Goal: Information Seeking & Learning: Learn about a topic

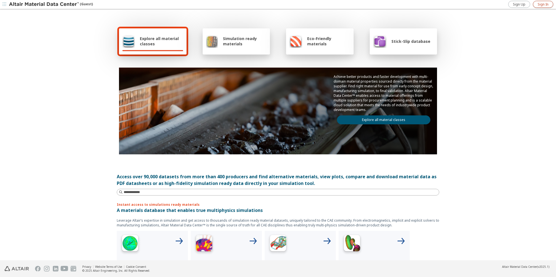
click at [538, 6] on span "Sign In" at bounding box center [542, 4] width 11 height 4
click at [258, 190] on input at bounding box center [281, 192] width 315 height 6
type input "******"
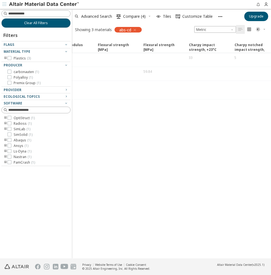
scroll to position [0, 599]
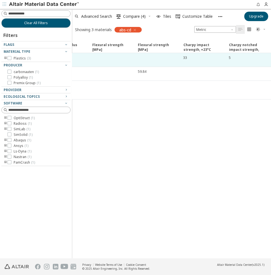
click at [255, 58] on div "5" at bounding box center [250, 57] width 42 height 5
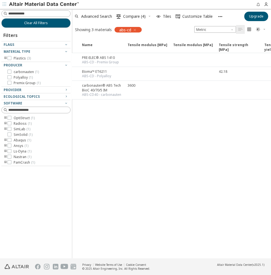
scroll to position [0, 0]
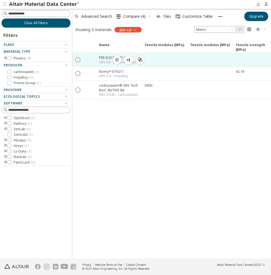
click at [114, 59] on span "button" at bounding box center [117, 60] width 7 height 8
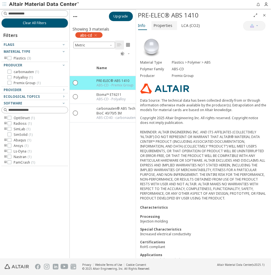
click at [170, 23] on span "Properties" at bounding box center [163, 25] width 19 height 9
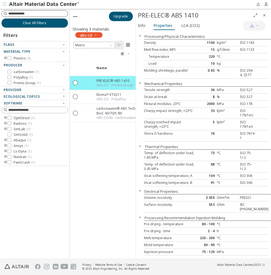
click at [53, 11] on input at bounding box center [37, 14] width 59 height 6
drag, startPoint x: 149, startPoint y: 44, endPoint x: 146, endPoint y: 26, distance: 18.1
click at [146, 26] on button "Info" at bounding box center [142, 25] width 13 height 9
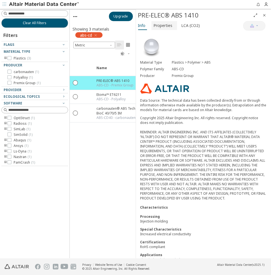
click at [170, 28] on span "Properties" at bounding box center [163, 25] width 19 height 9
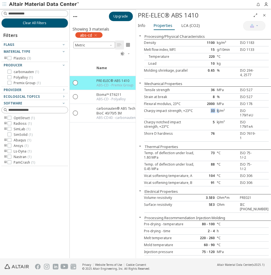
drag, startPoint x: 210, startPoint y: 111, endPoint x: 219, endPoint y: 110, distance: 9.4
click at [219, 110] on div "Charpy impact strength, +23°C 33 kJ/m² ISO 179/1eU" at bounding box center [206, 113] width 125 height 11
click at [179, 120] on div "Charpy notched impact strength, +23°C" at bounding box center [170, 124] width 52 height 9
drag, startPoint x: 211, startPoint y: 123, endPoint x: 217, endPoint y: 122, distance: 5.3
click at [217, 122] on div "Charpy notched impact strength, +23°C 5 kJ/m² ISO 179/1eA" at bounding box center [206, 124] width 125 height 11
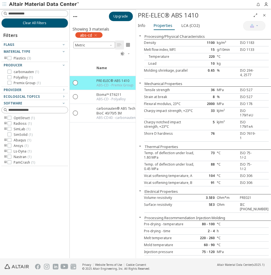
drag, startPoint x: 217, startPoint y: 122, endPoint x: 173, endPoint y: 125, distance: 44.0
click at [172, 126] on div "Charpy notched impact strength, +23°C" at bounding box center [170, 124] width 52 height 9
click at [105, 150] on div "Name Tensile modulus [MPa] Tensile modulus [MPa] ISO 527 Tensile modulus [MPa] …" at bounding box center [103, 159] width 66 height 197
click at [98, 35] on div "abs-cd" at bounding box center [88, 35] width 27 height 6
click at [96, 35] on icon "button" at bounding box center [95, 35] width 4 height 4
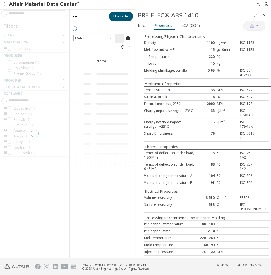
click at [34, 16] on div at bounding box center [34, 133] width 69 height 249
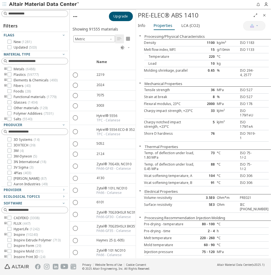
click at [263, 14] on icon "Close" at bounding box center [264, 15] width 4 height 4
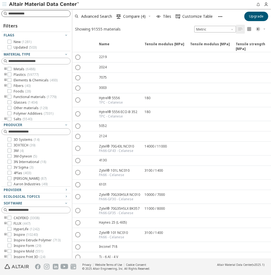
click at [31, 16] on div at bounding box center [35, 13] width 69 height 7
click at [31, 16] on input at bounding box center [39, 14] width 62 height 6
type input "*******"
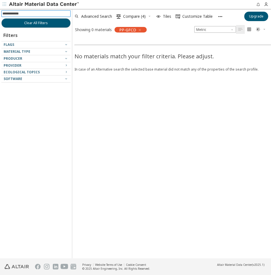
click at [26, 14] on input at bounding box center [37, 14] width 68 height 6
type input "********"
click at [145, 156] on div "No materials match your filter criteria. Please adjust. In case of an Alternati…" at bounding box center [207, 146] width 271 height 223
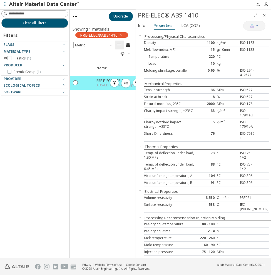
drag, startPoint x: 116, startPoint y: 106, endPoint x: 123, endPoint y: 88, distance: 19.4
click at [116, 106] on div "Name Tensile modulus [MPa] Tensile modulus [MPa] ISO 527 Tensile modulus [MPa] …" at bounding box center [103, 159] width 66 height 197
click at [264, 14] on icon "Close" at bounding box center [264, 15] width 4 height 4
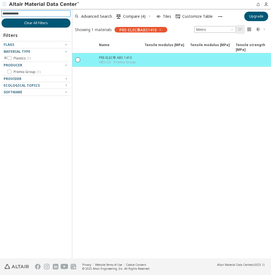
click at [33, 13] on input at bounding box center [37, 14] width 68 height 6
type input "********"
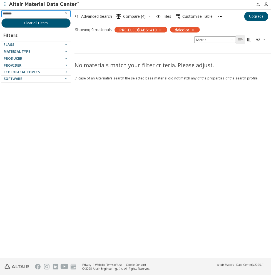
type input "********"
click at [160, 29] on icon "button" at bounding box center [160, 30] width 4 height 4
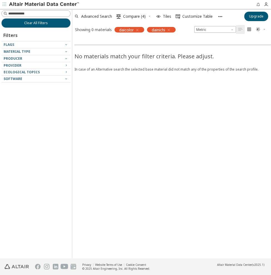
click at [169, 31] on icon "button" at bounding box center [168, 30] width 4 height 4
click at [139, 28] on icon "button" at bounding box center [137, 30] width 4 height 4
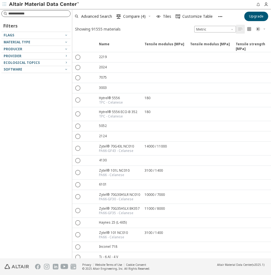
click at [44, 14] on input at bounding box center [39, 14] width 62 height 6
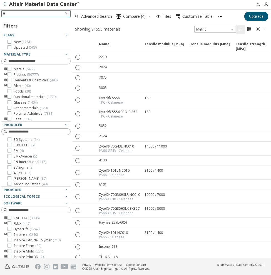
type input "*"
type input "********"
click at [37, 131] on input at bounding box center [39, 132] width 62 height 6
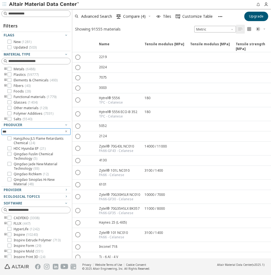
scroll to position [0, 0]
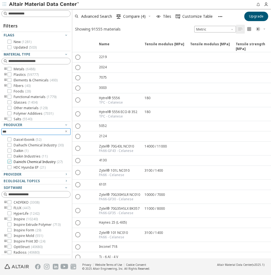
type input "***"
click at [9, 160] on icon at bounding box center [10, 162] width 4 height 4
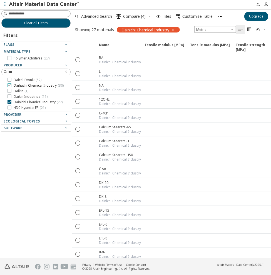
click at [10, 85] on icon at bounding box center [10, 85] width 4 height 4
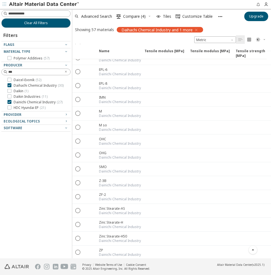
scroll to position [714, 0]
click at [21, 159] on div "Clear All Filters Filters Flags Material Type Polymer Additives ( 57 ) Producer…" at bounding box center [36, 133] width 72 height 249
